Goal: Find contact information: Find contact information

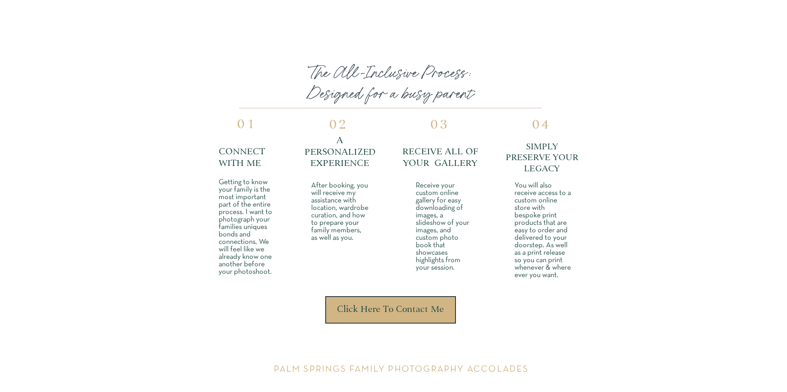
scroll to position [2213, 0]
click at [410, 301] on div at bounding box center [390, 309] width 131 height 27
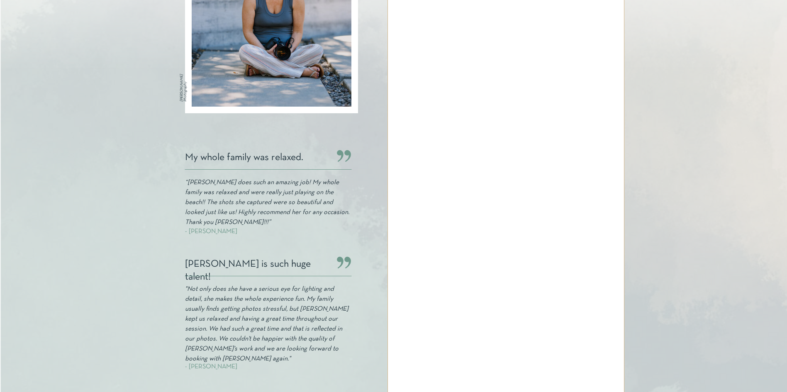
scroll to position [190, 0]
click at [625, 197] on div at bounding box center [393, 153] width 787 height 587
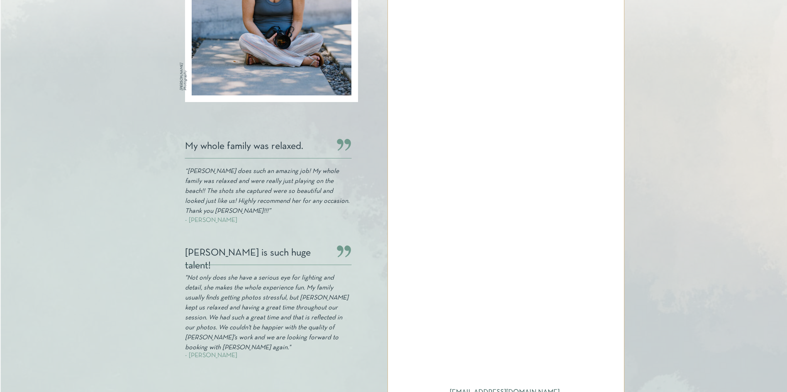
scroll to position [201, 0]
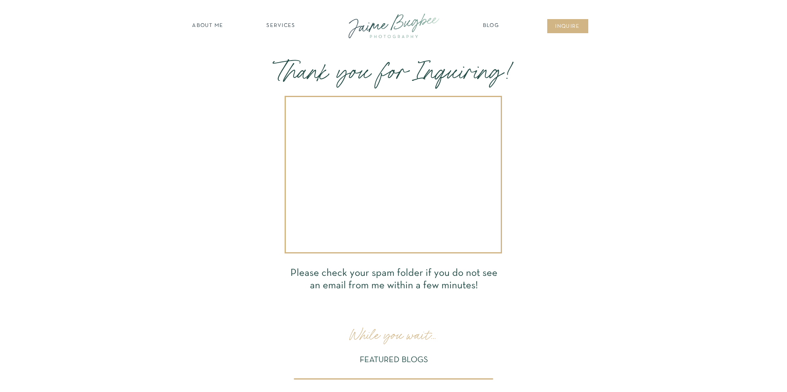
click at [399, 22] on div at bounding box center [394, 26] width 112 height 32
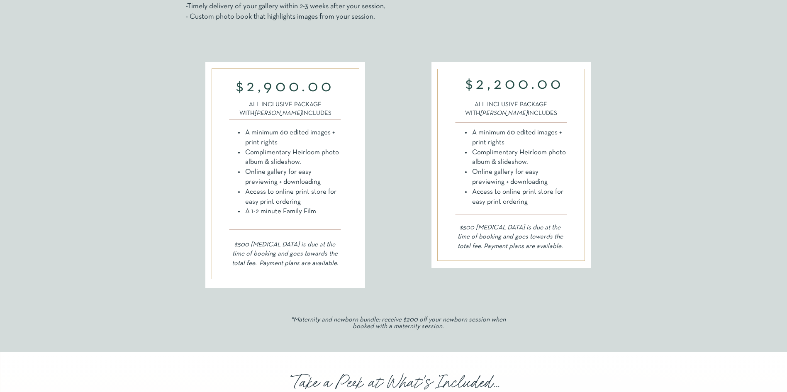
scroll to position [458, 0]
